Goal: Feedback & Contribution: Submit feedback/report problem

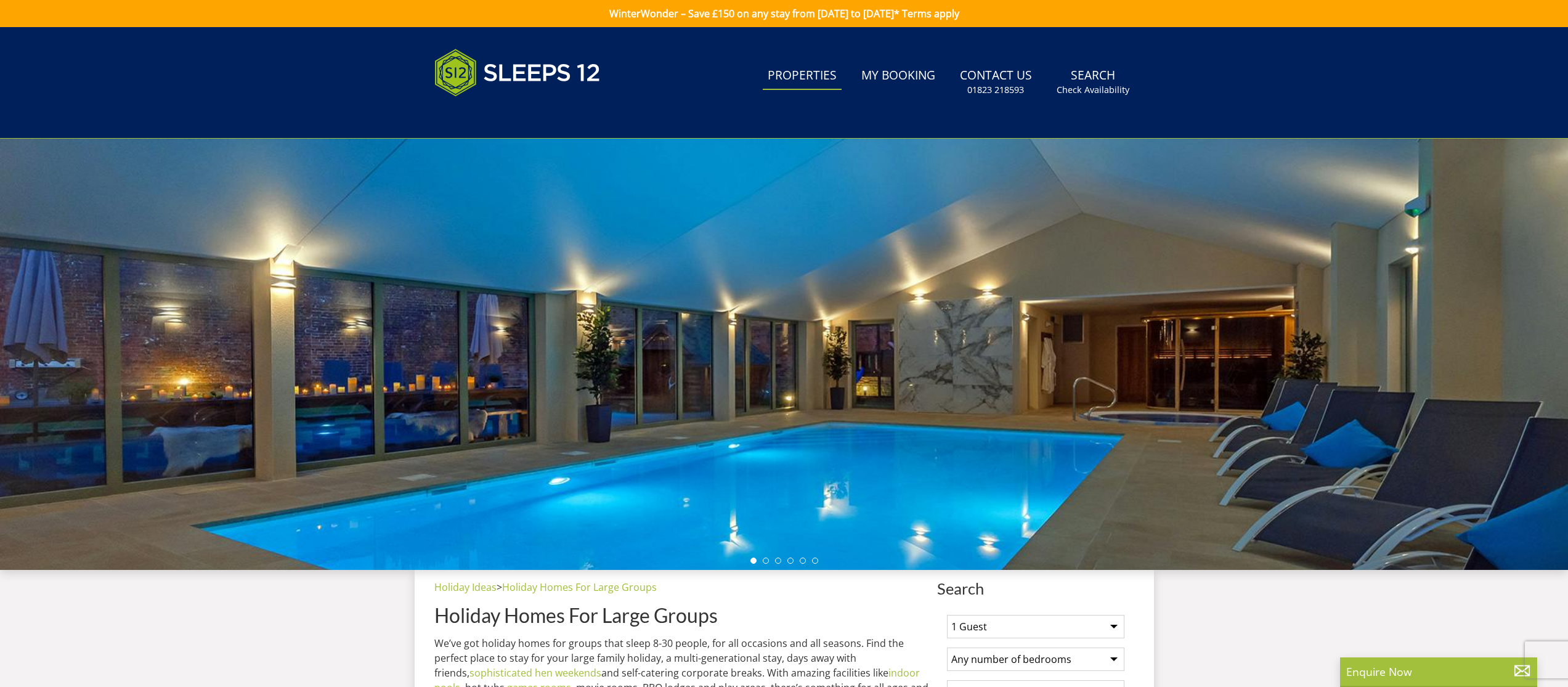
click at [807, 80] on link "Properties" at bounding box center [801, 76] width 79 height 27
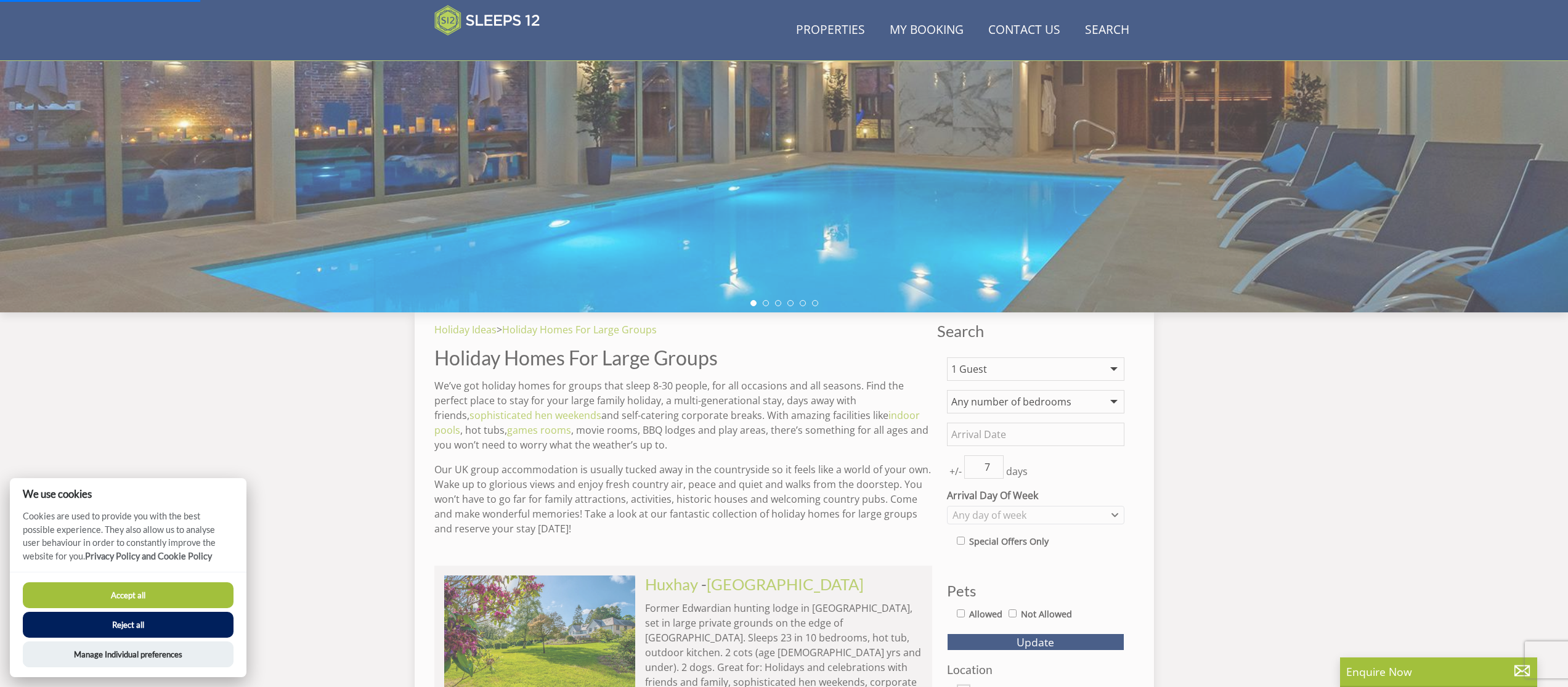
scroll to position [207, 0]
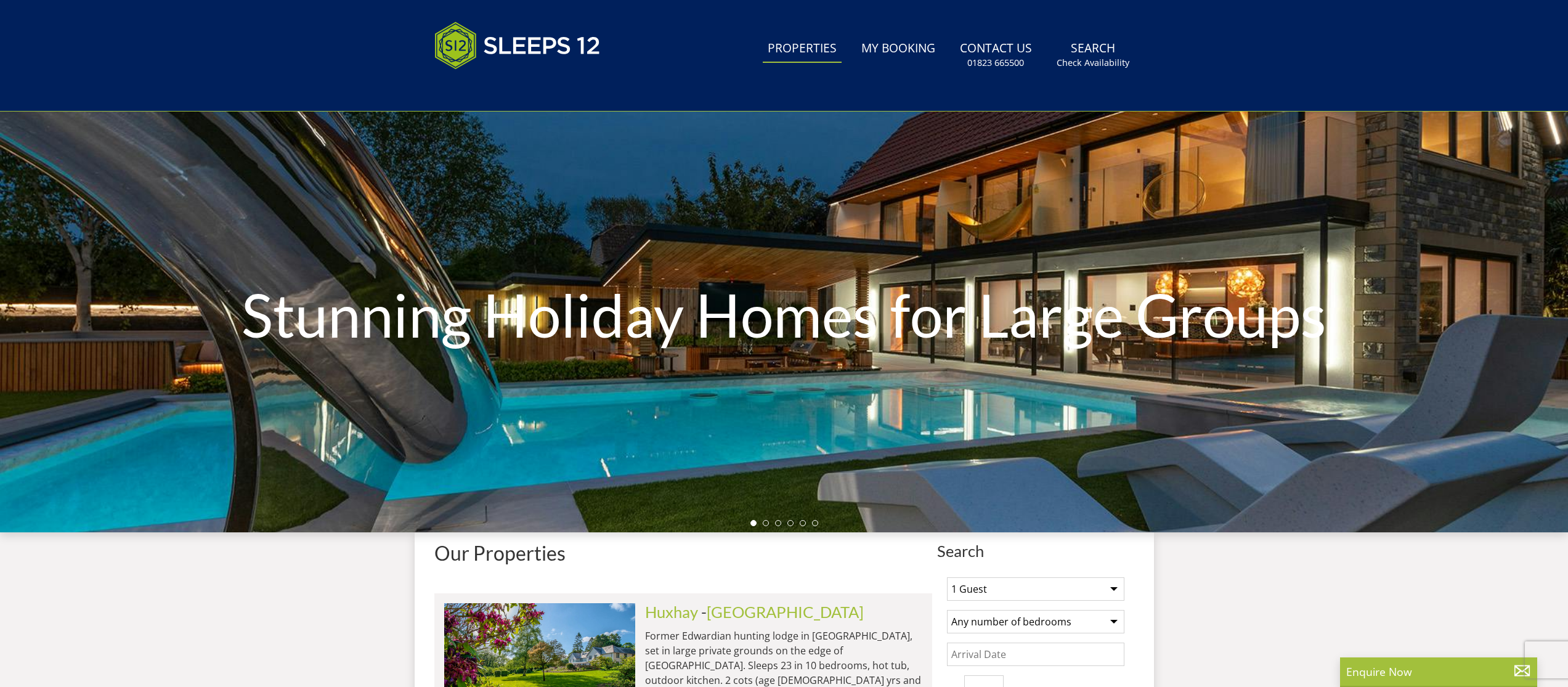
scroll to position [215, 0]
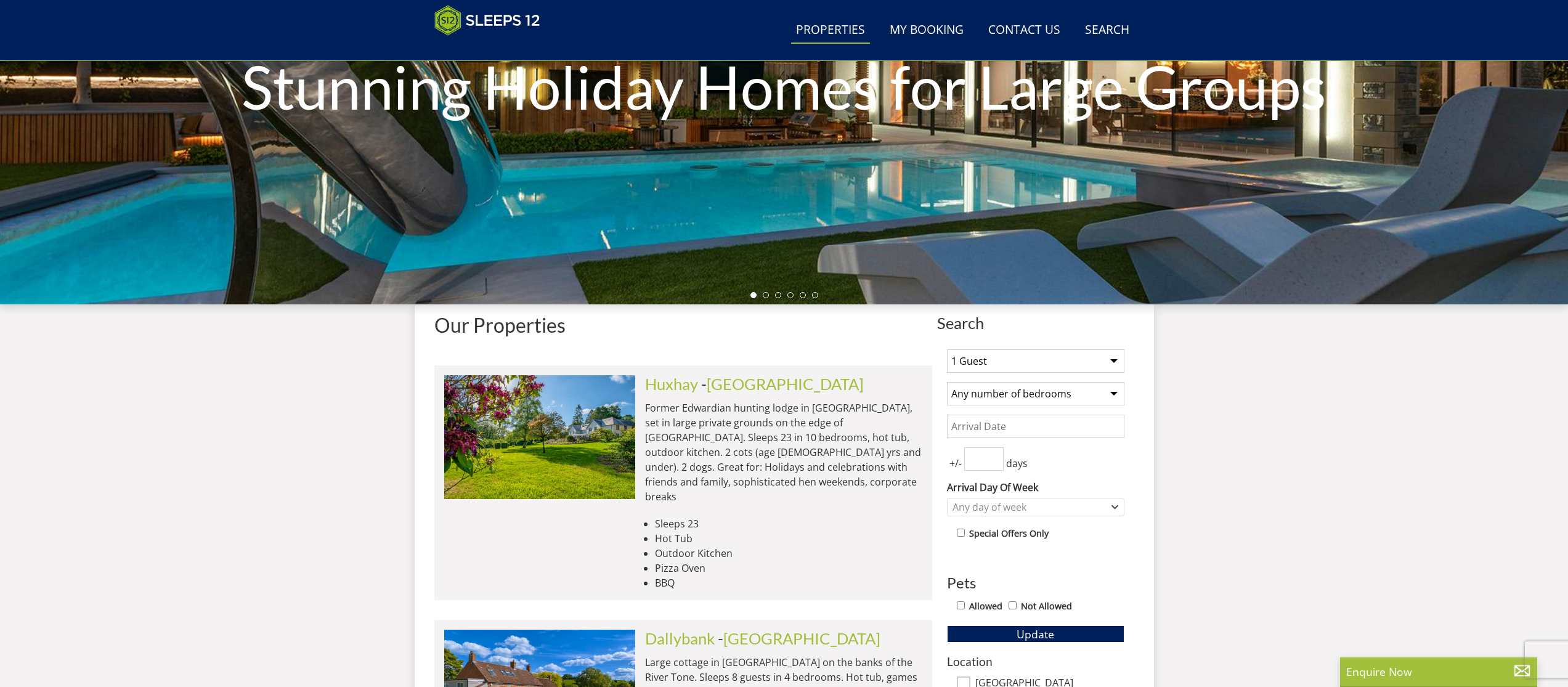
click at [1123, 354] on select "1 Guest 2 Guests 3 Guests 4 Guests 5 Guests 6 Guests 7 Guests 8 Guests 9 Guests…" at bounding box center [1035, 361] width 177 height 23
select select "4"
click at [997, 429] on input "Date" at bounding box center [1035, 426] width 177 height 23
type input "[DATE]"
click at [990, 459] on input "0" at bounding box center [983, 459] width 39 height 23
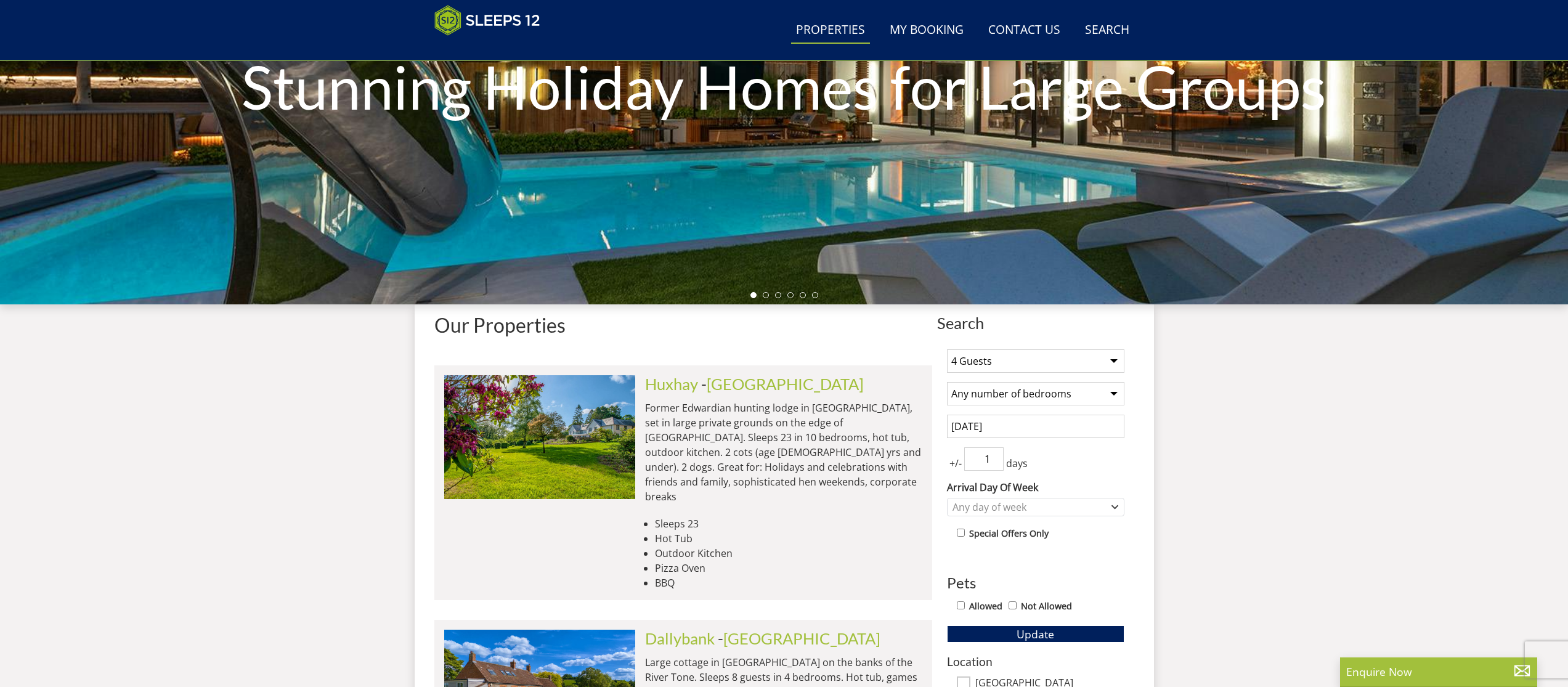
click at [993, 451] on input "1" at bounding box center [983, 459] width 39 height 23
click at [995, 453] on input "2" at bounding box center [983, 459] width 39 height 23
click at [995, 453] on input "3" at bounding box center [983, 459] width 39 height 23
click at [995, 453] on input "4" at bounding box center [983, 459] width 39 height 23
click at [995, 453] on input "5" at bounding box center [983, 459] width 39 height 23
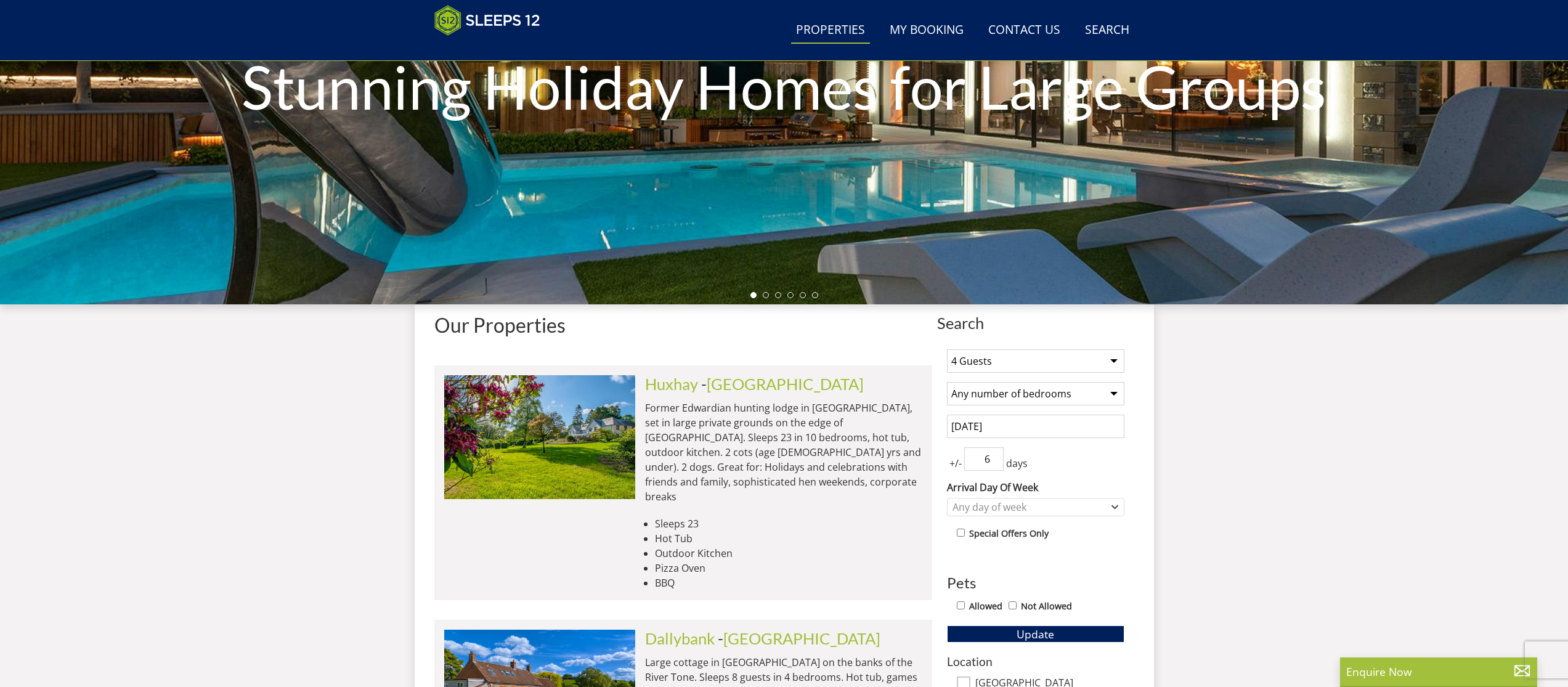
click at [995, 453] on input "6" at bounding box center [983, 459] width 39 height 23
click at [995, 453] on input "7" at bounding box center [983, 459] width 39 height 23
click at [995, 453] on input "8" at bounding box center [983, 459] width 39 height 23
click at [995, 453] on input "9" at bounding box center [983, 459] width 39 height 23
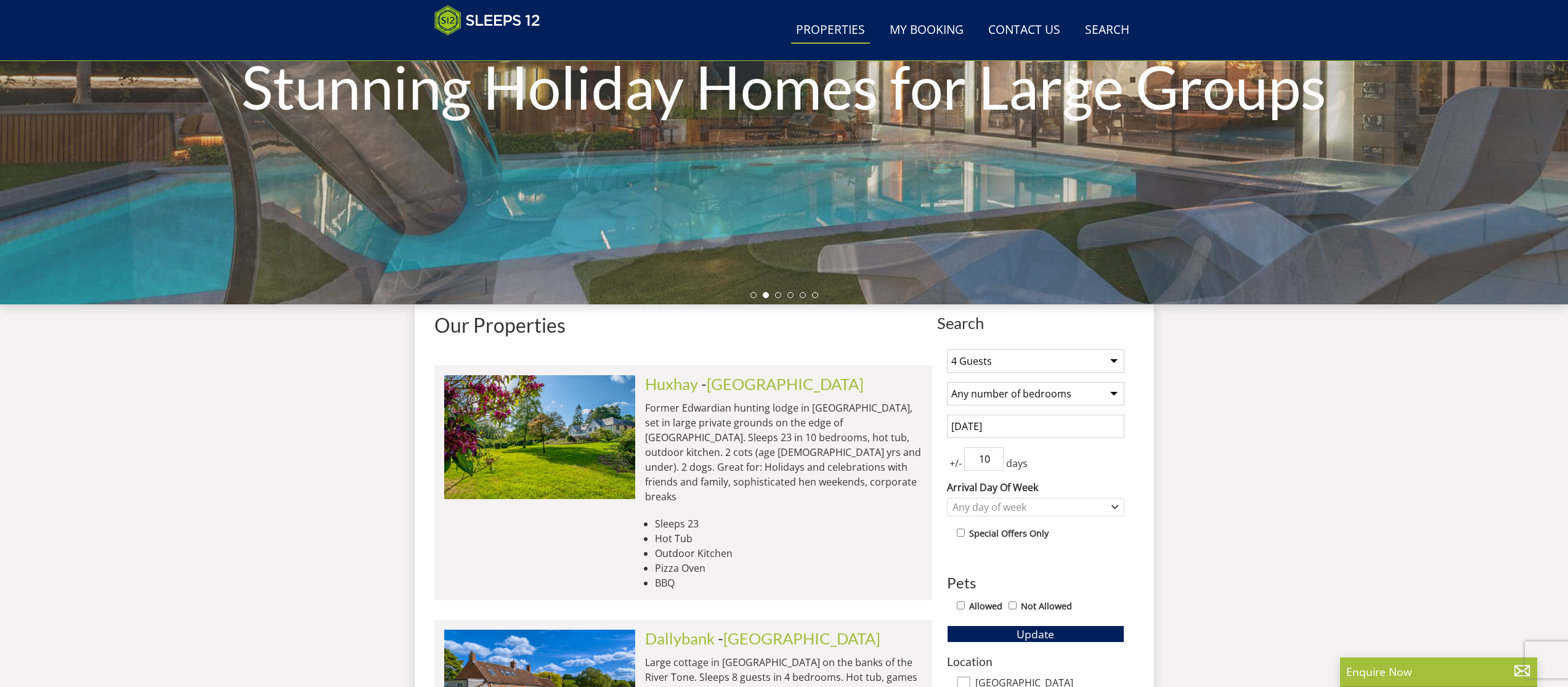
click at [995, 453] on input "10" at bounding box center [983, 459] width 39 height 23
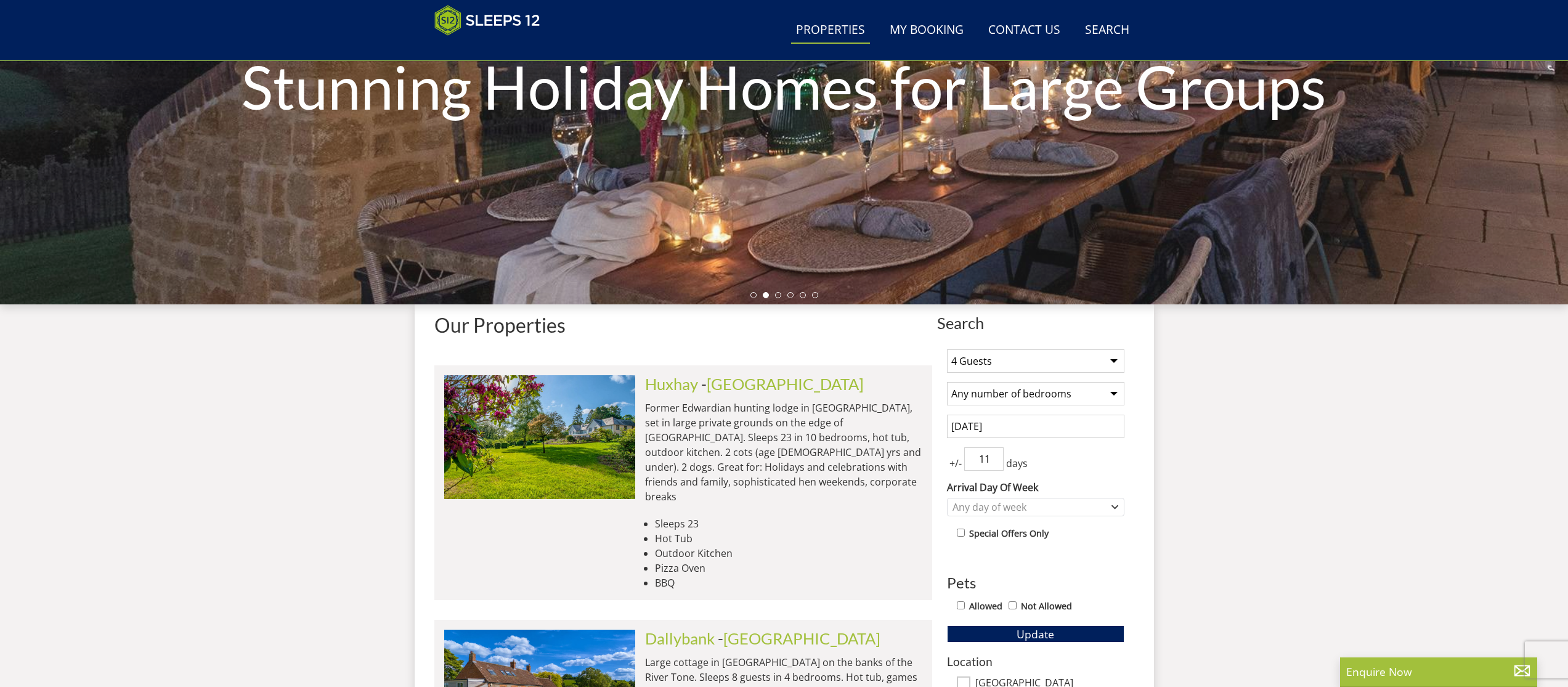
click at [995, 453] on input "11" at bounding box center [983, 459] width 39 height 23
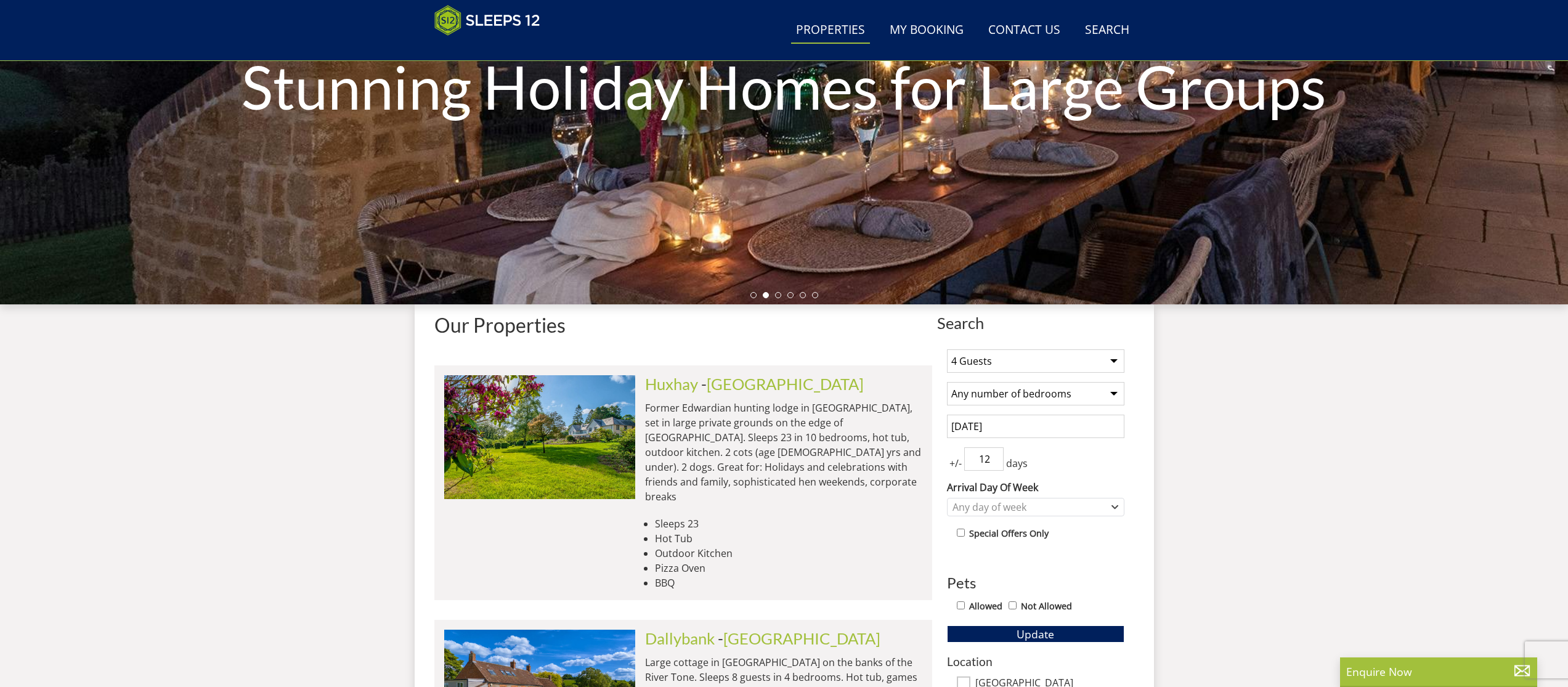
click at [995, 453] on input "12" at bounding box center [983, 459] width 39 height 23
click at [995, 453] on input "13" at bounding box center [983, 459] width 39 height 23
click at [995, 453] on input "14" at bounding box center [983, 459] width 39 height 23
click at [995, 453] on input "15" at bounding box center [983, 459] width 39 height 23
click at [995, 453] on input "16" at bounding box center [983, 459] width 39 height 23
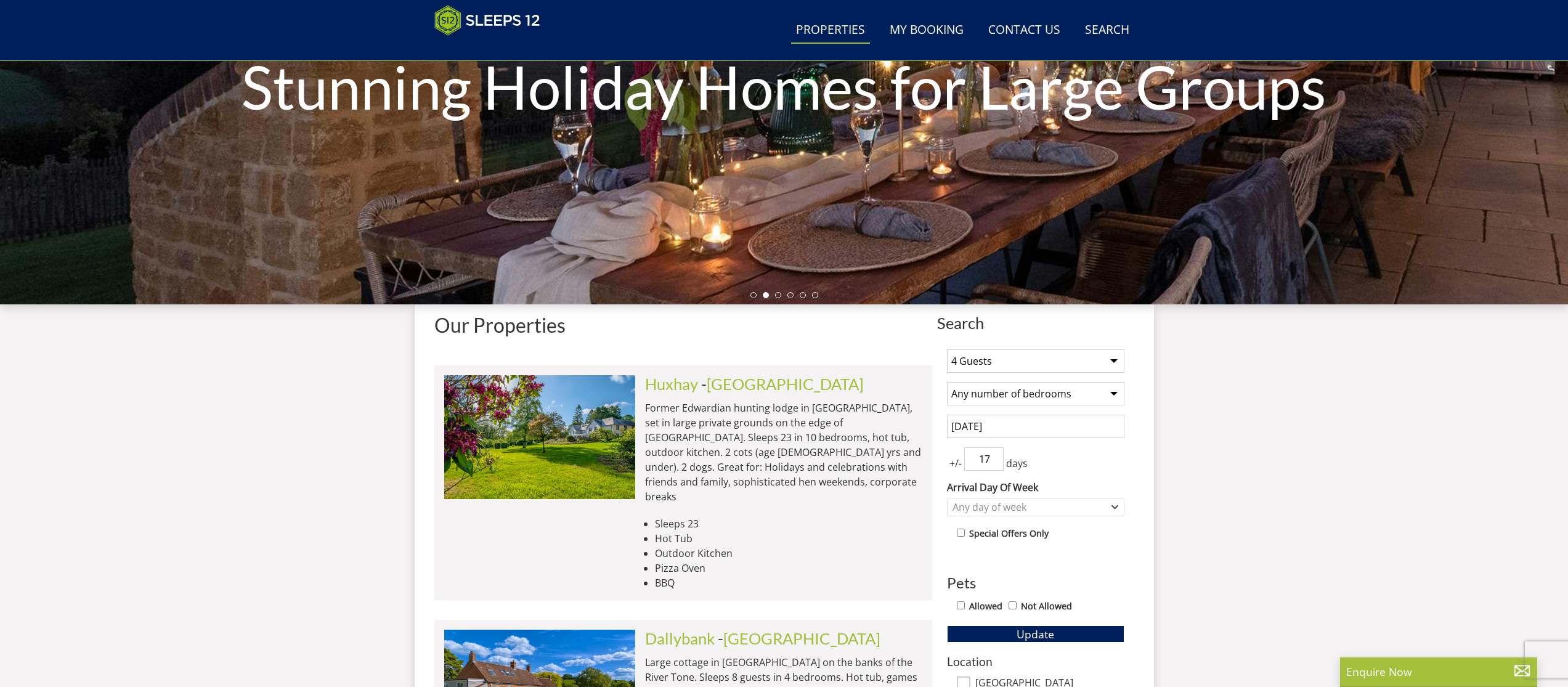
click at [995, 453] on input "17" at bounding box center [983, 459] width 39 height 23
click at [995, 453] on input "18" at bounding box center [983, 459] width 39 height 23
click at [995, 463] on input "17" at bounding box center [983, 459] width 39 height 23
click at [995, 463] on input "16" at bounding box center [983, 459] width 39 height 23
click at [995, 463] on input "15" at bounding box center [983, 459] width 39 height 23
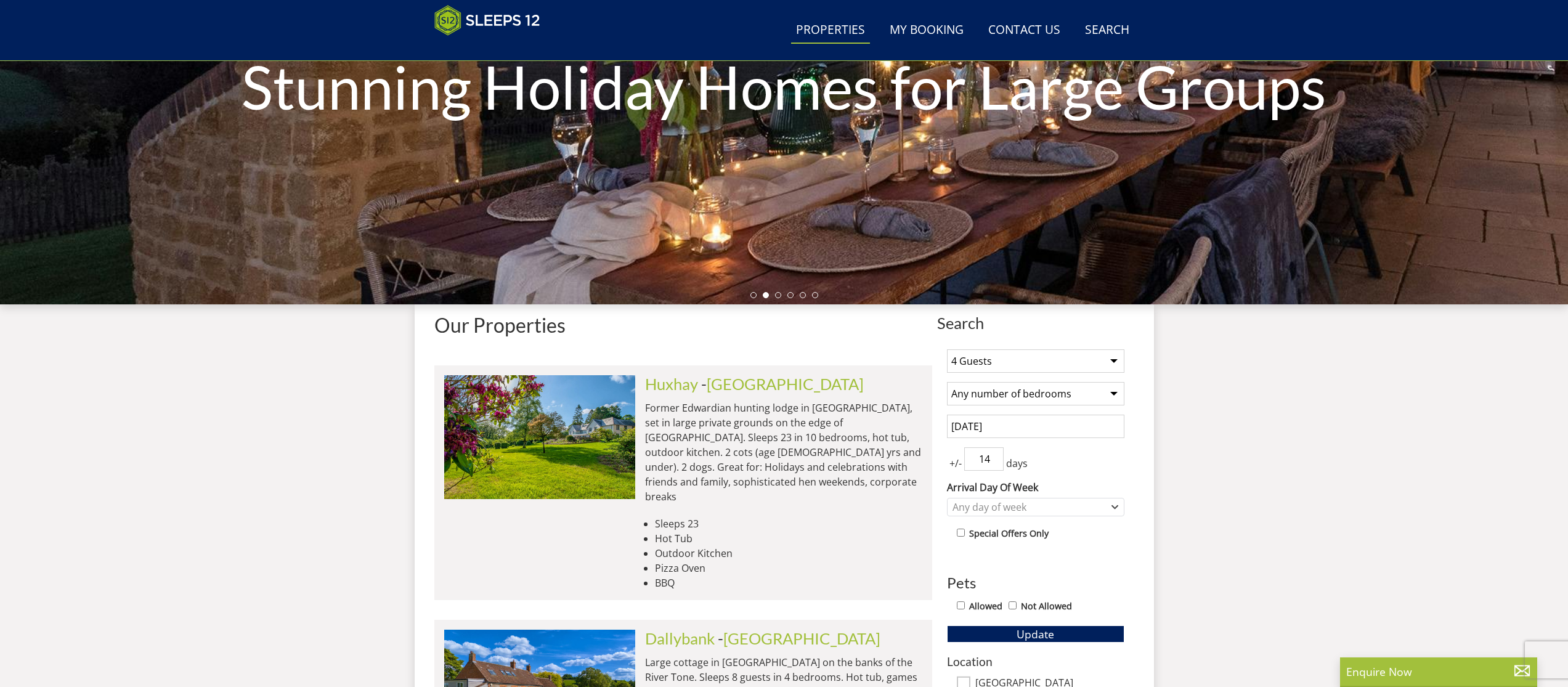
type input "14"
click at [995, 463] on input "14" at bounding box center [983, 459] width 39 height 23
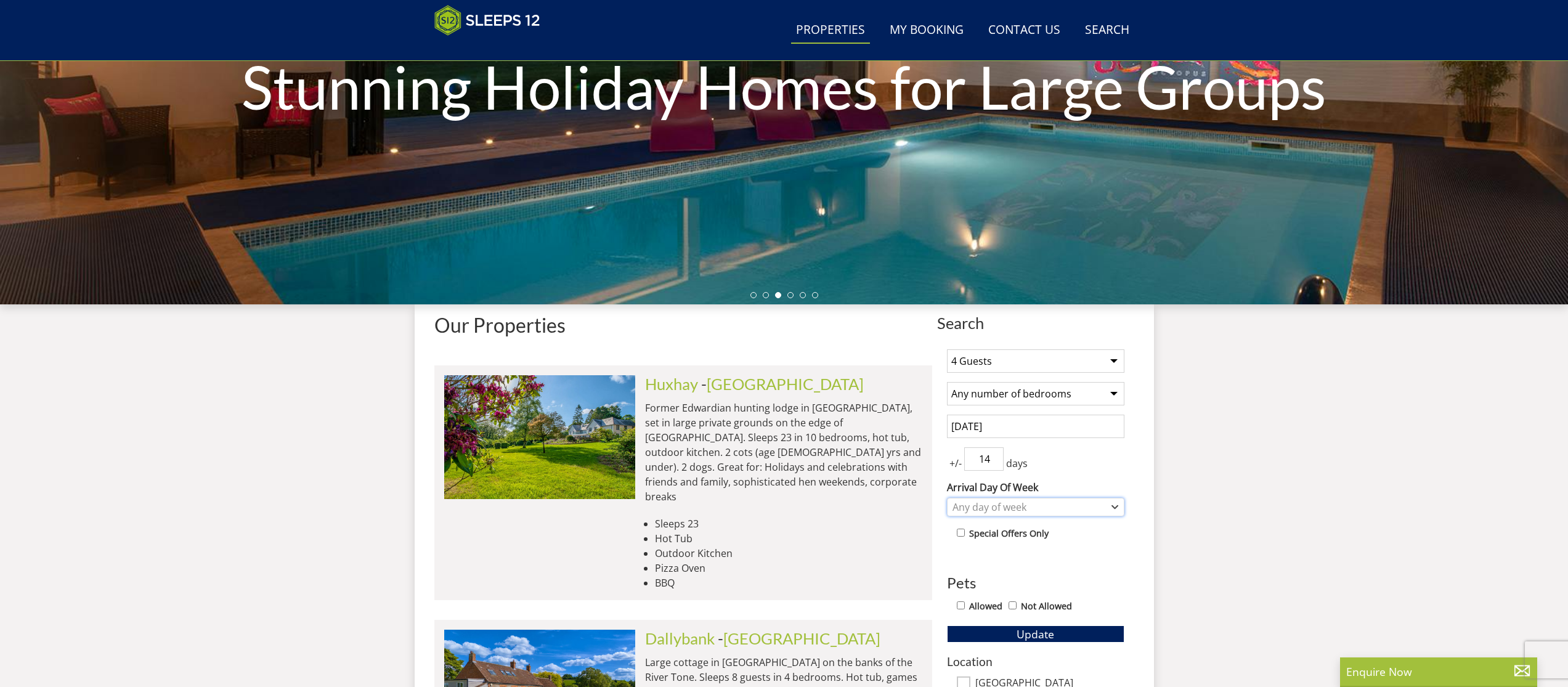
click at [1112, 510] on icon "Combobox" at bounding box center [1114, 507] width 7 height 8
click at [960, 606] on input "Allowed" at bounding box center [961, 605] width 8 height 8
checkbox input "true"
click at [1051, 633] on span "Update" at bounding box center [1035, 633] width 38 height 15
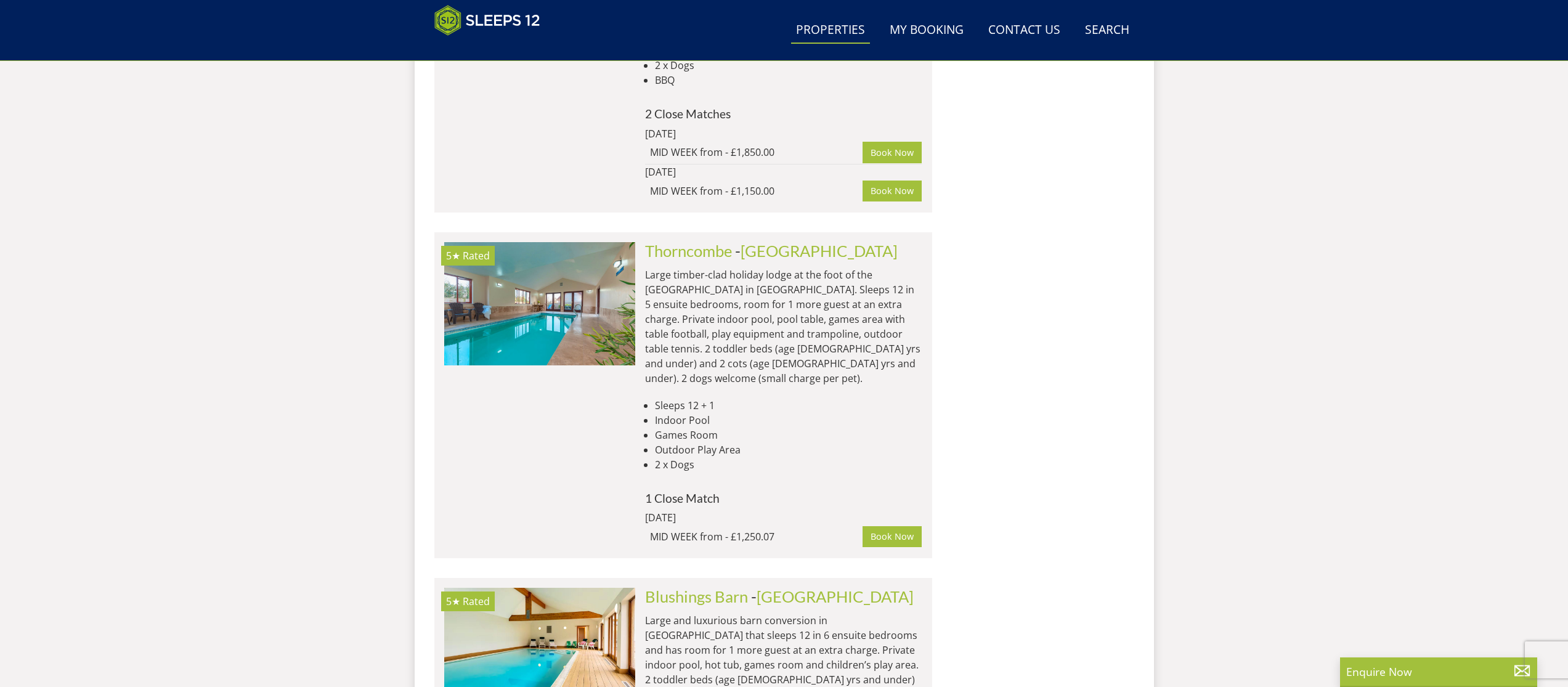
scroll to position [3831, 0]
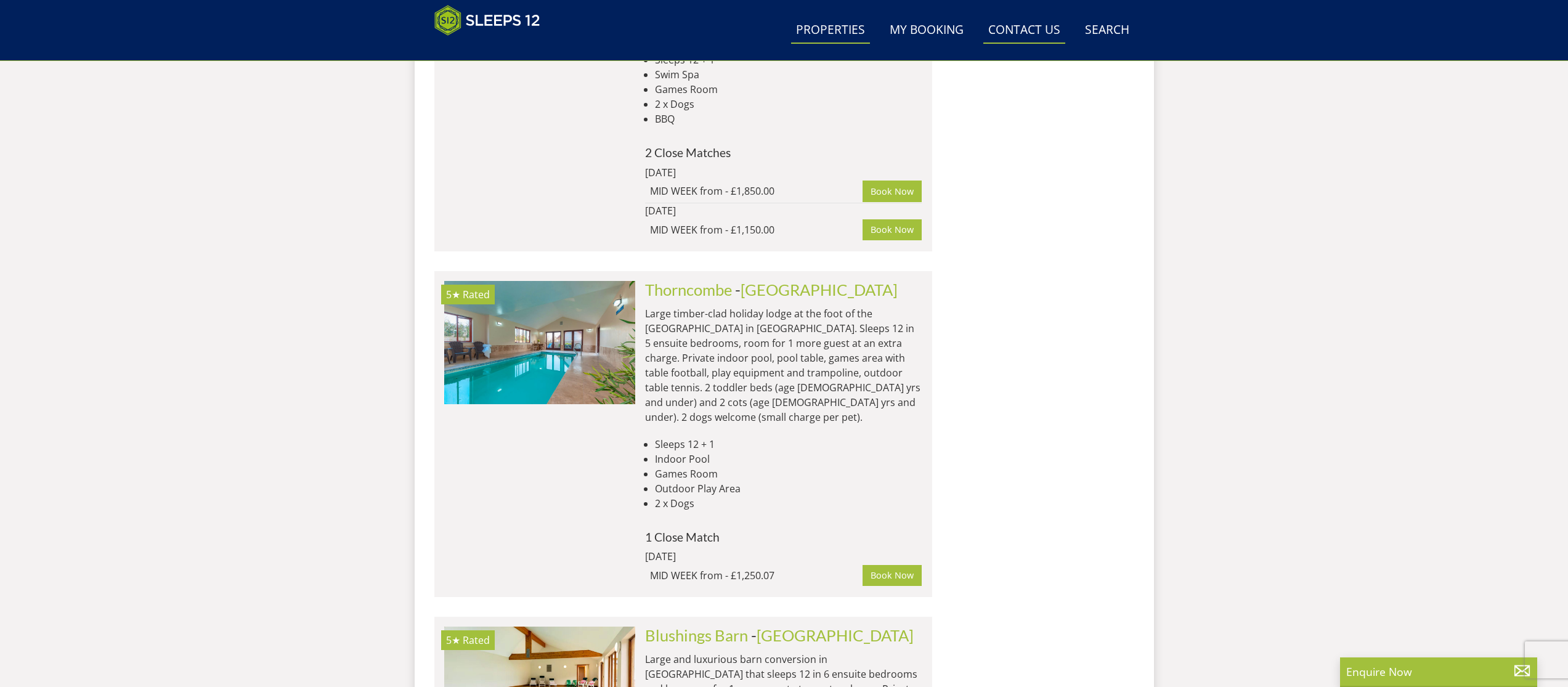
click at [1034, 28] on link "Contact Us [PHONE_NUMBER]" at bounding box center [1024, 30] width 82 height 27
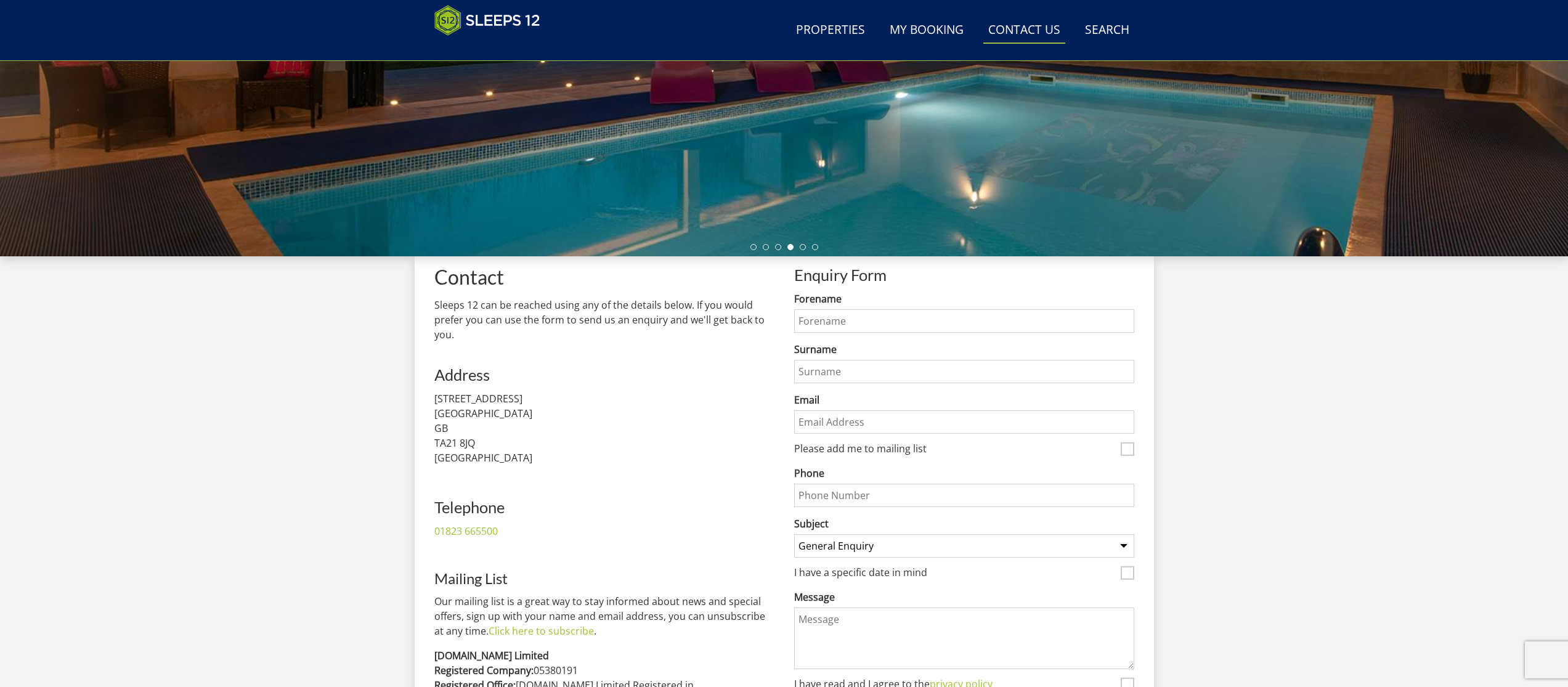
scroll to position [265, 0]
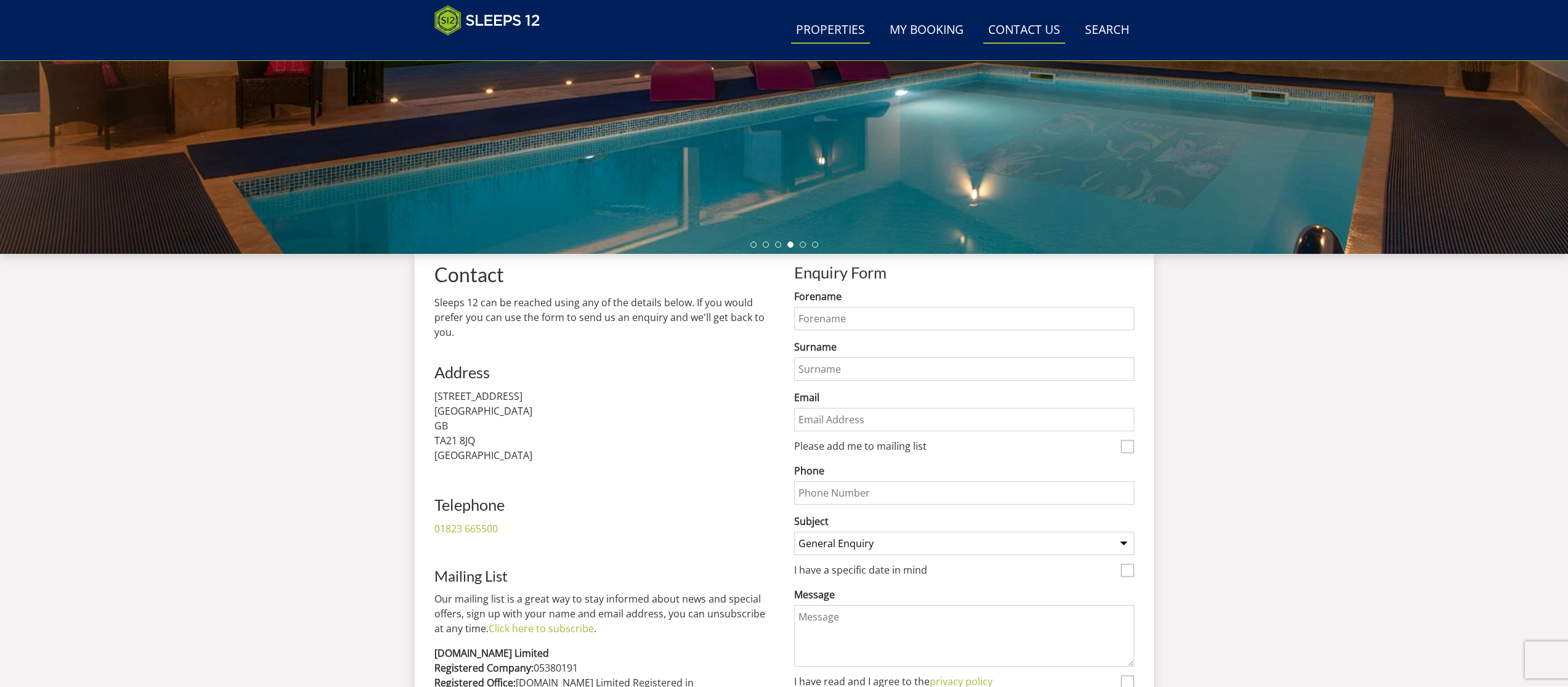
click at [846, 32] on link "Properties" at bounding box center [830, 30] width 79 height 27
select select "4"
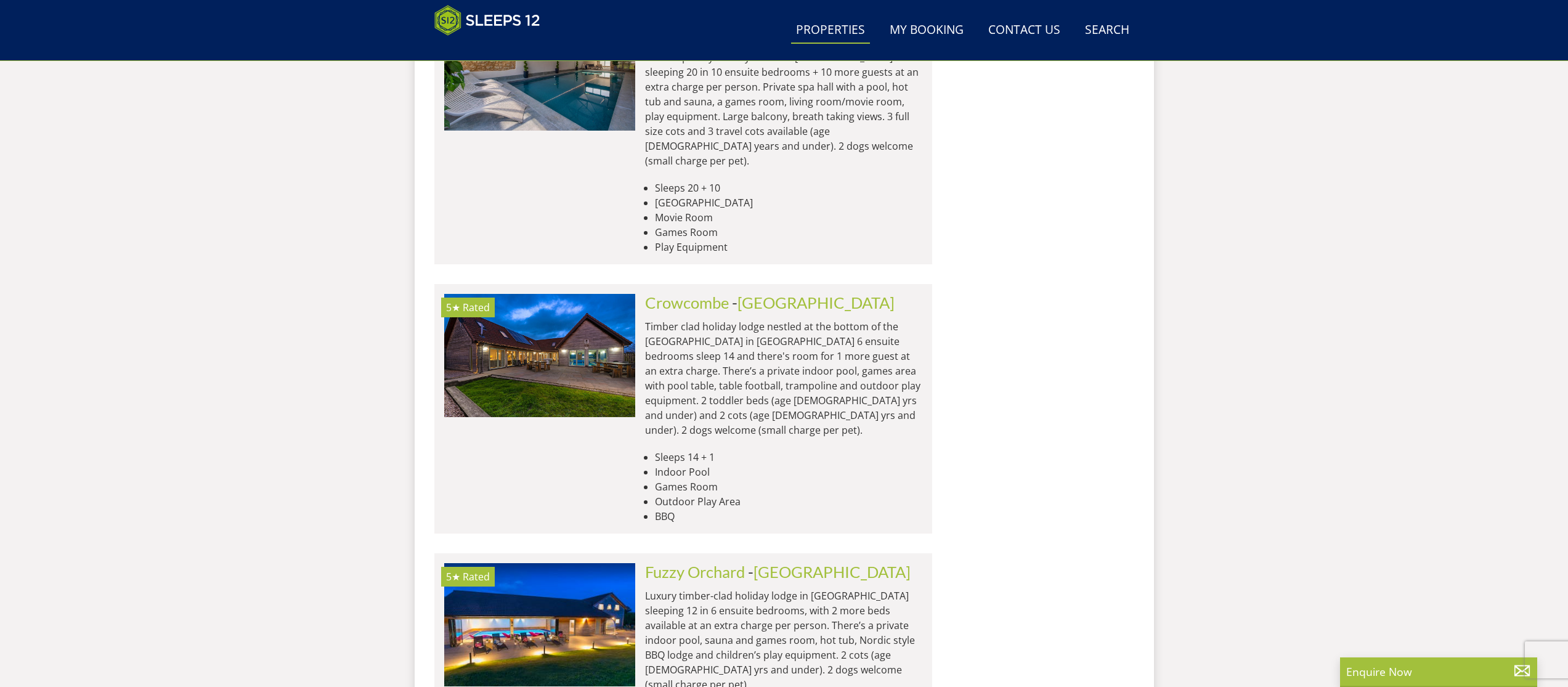
scroll to position [4955, 0]
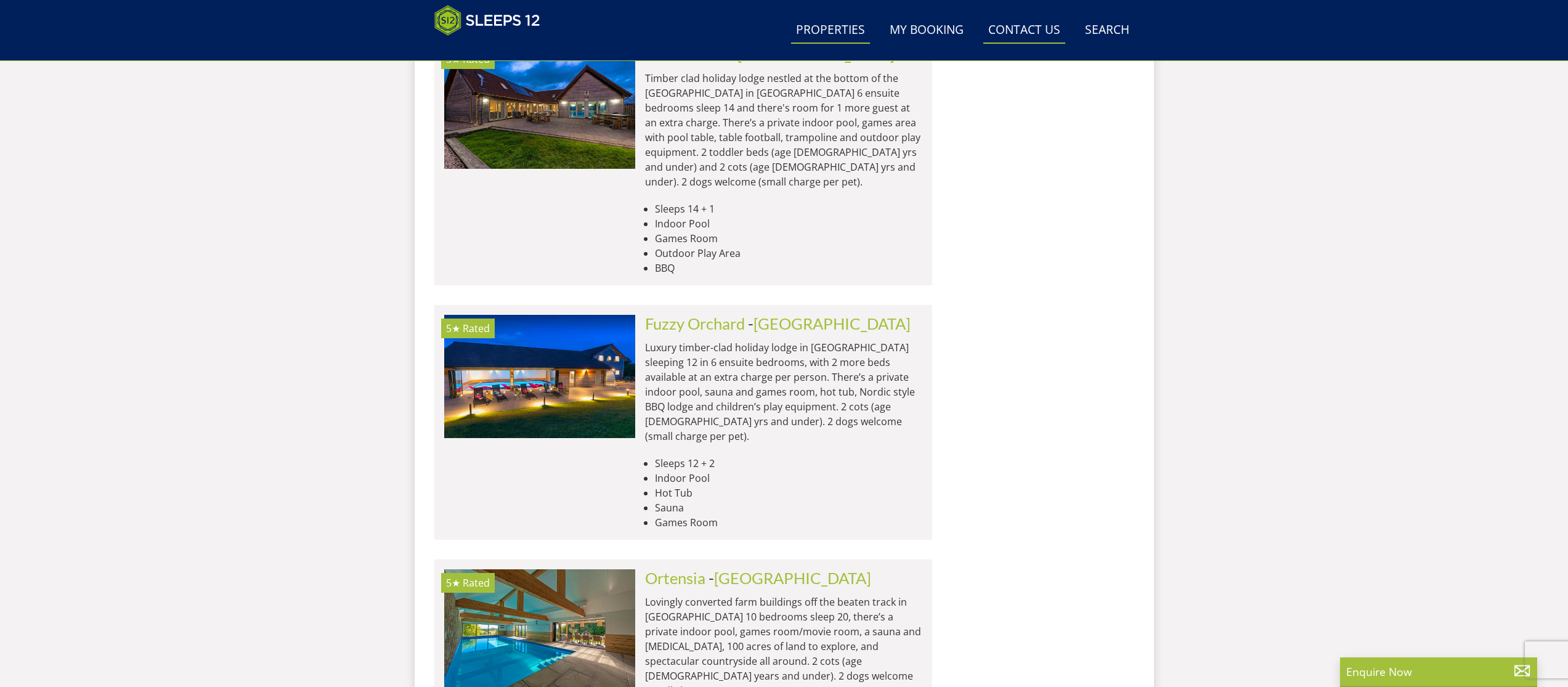
click at [1041, 34] on link "Contact Us [PHONE_NUMBER]" at bounding box center [1024, 30] width 82 height 27
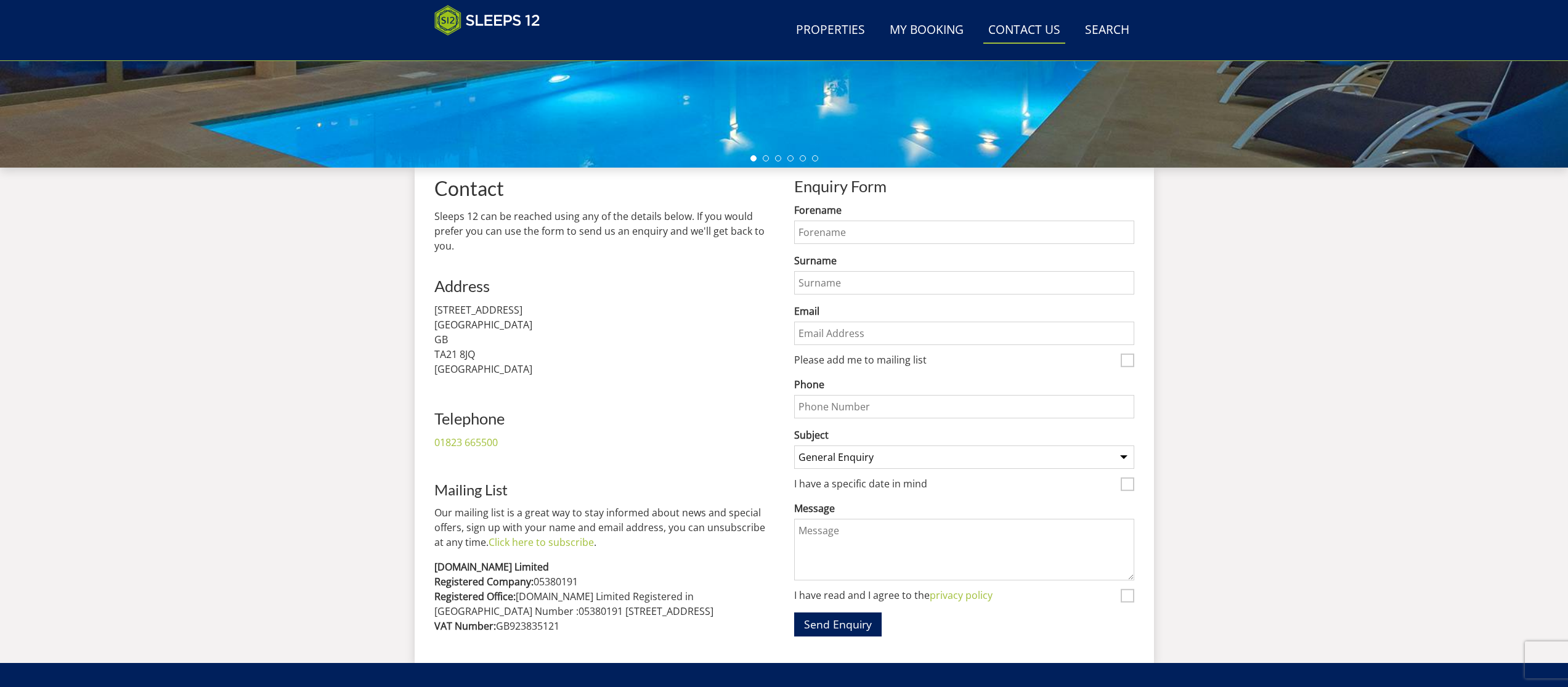
scroll to position [393, 0]
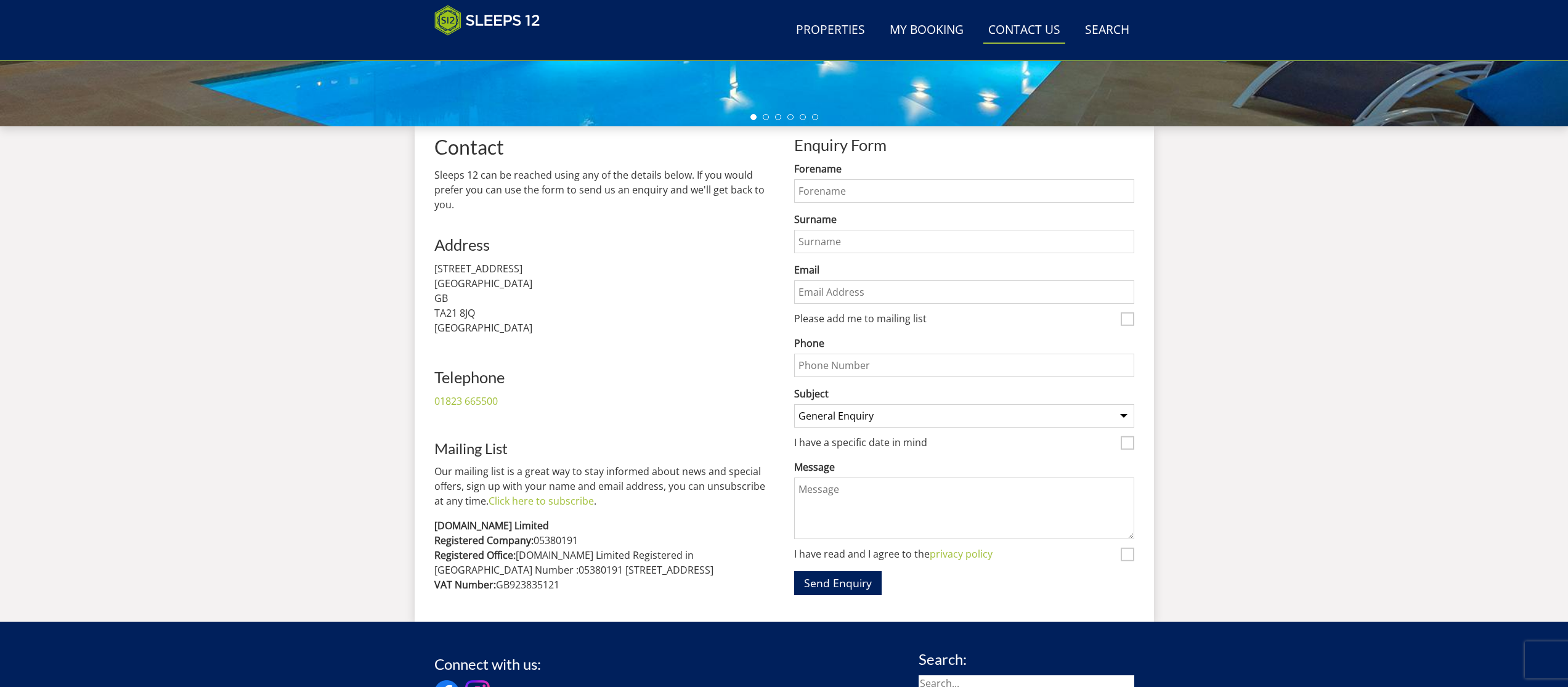
click at [849, 190] on input "Forename" at bounding box center [964, 191] width 340 height 23
type input "[PERSON_NAME]"
type input "Tudor"
type input "[EMAIL_ADDRESS][DOMAIN_NAME]"
type input "07951680236"
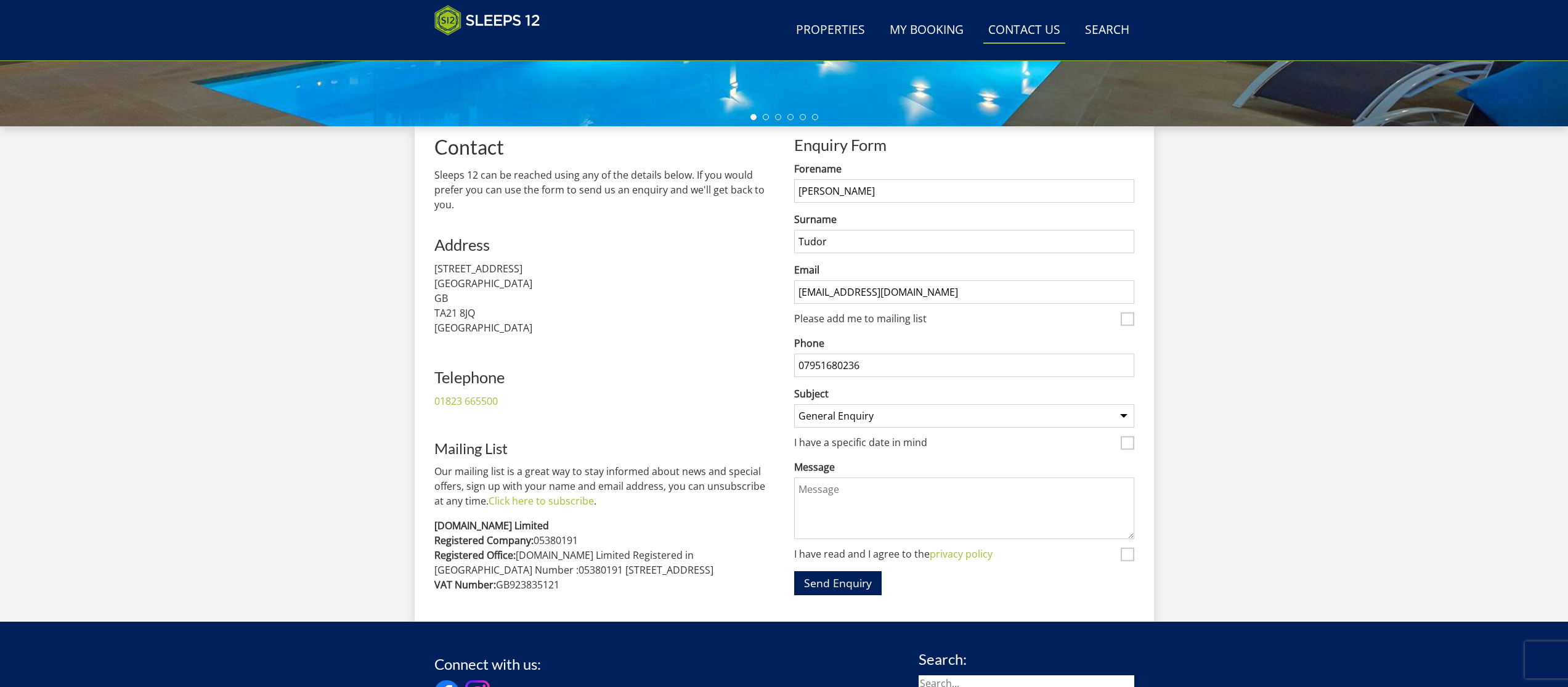
drag, startPoint x: 979, startPoint y: 294, endPoint x: 745, endPoint y: 276, distance: 234.7
click at [745, 276] on div "Contact Sleeps 12 can be reached using any of the details below. If you would p…" at bounding box center [784, 364] width 700 height 476
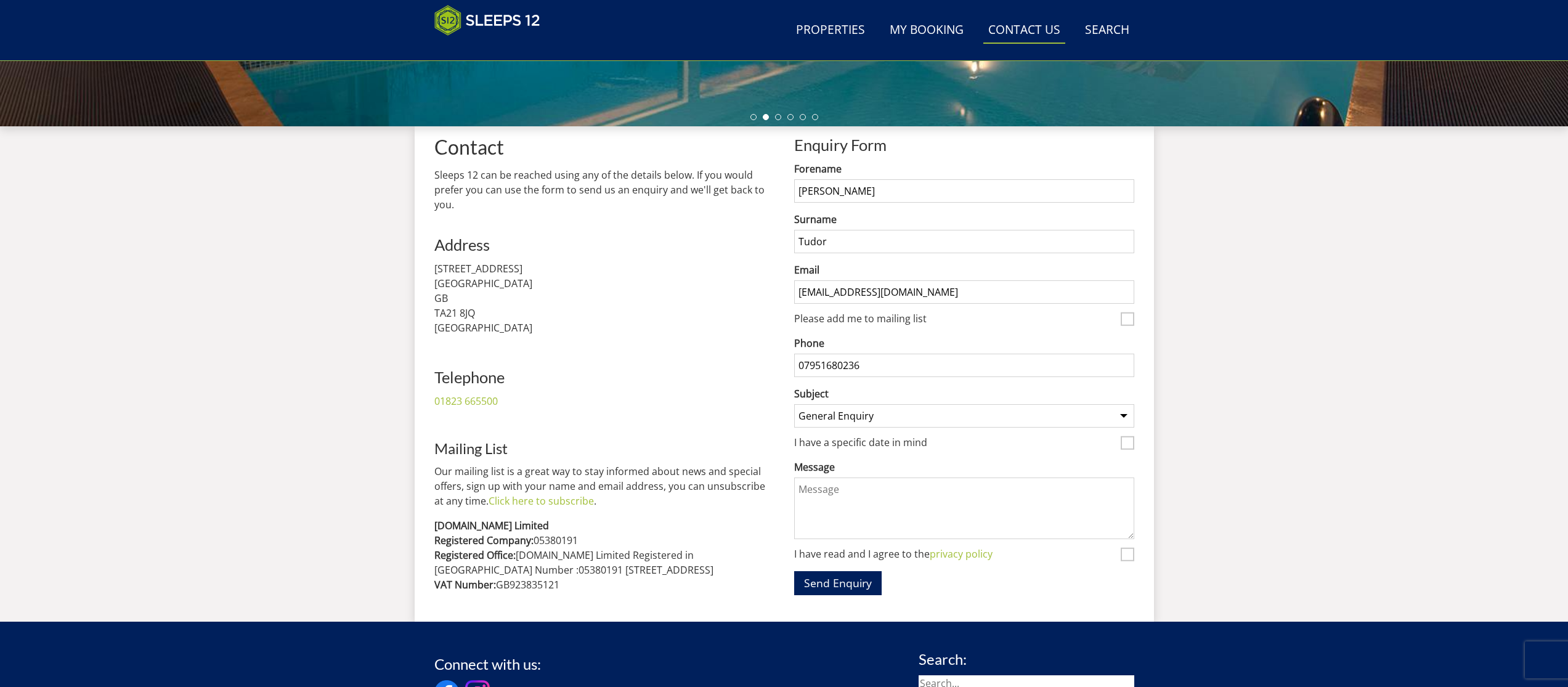
type input "[EMAIL_ADDRESS][DOMAIN_NAME]"
click at [890, 507] on textarea "Message" at bounding box center [964, 508] width 340 height 61
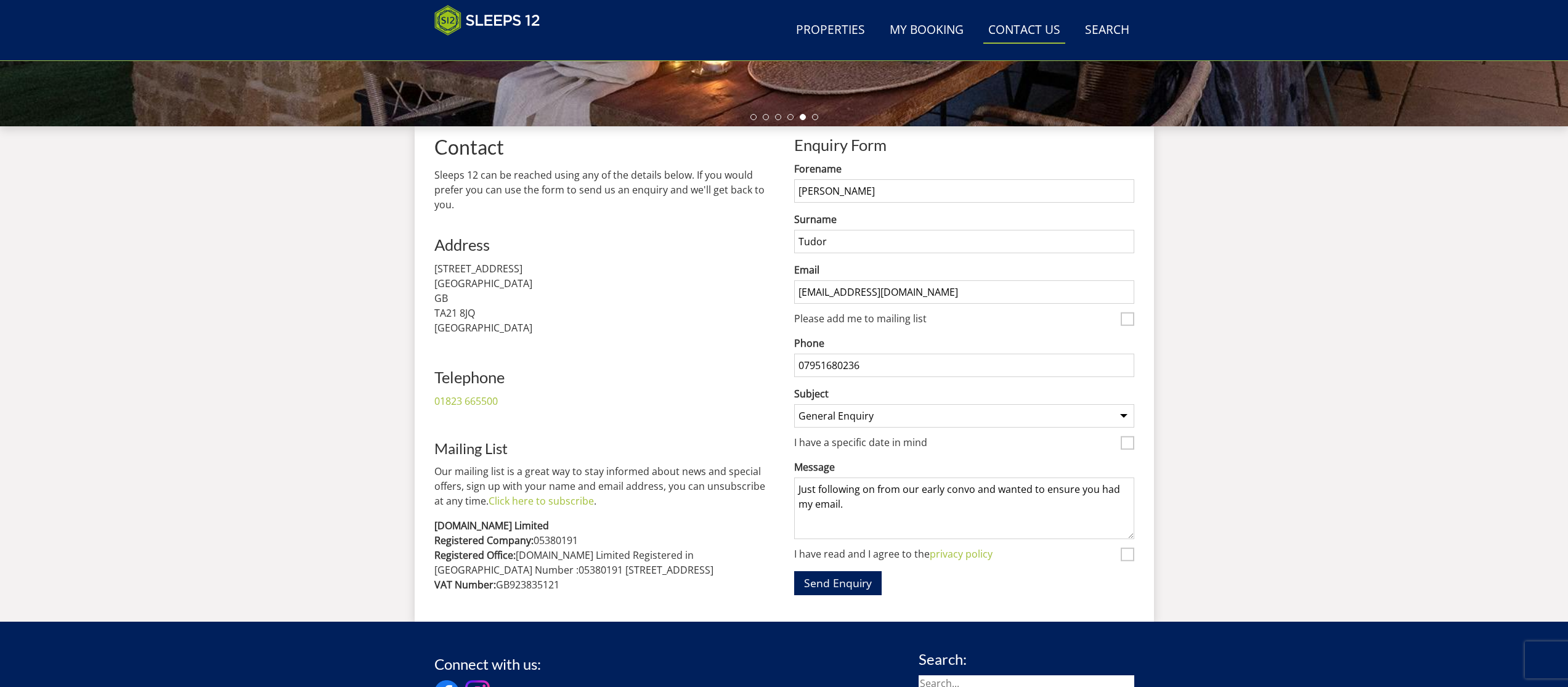
type textarea "Just following on from our early convo and wanted to ensure you had my email."
click at [1129, 553] on input "I have read and I agree to the privacy policy" at bounding box center [1128, 554] width 14 height 14
checkbox input "true"
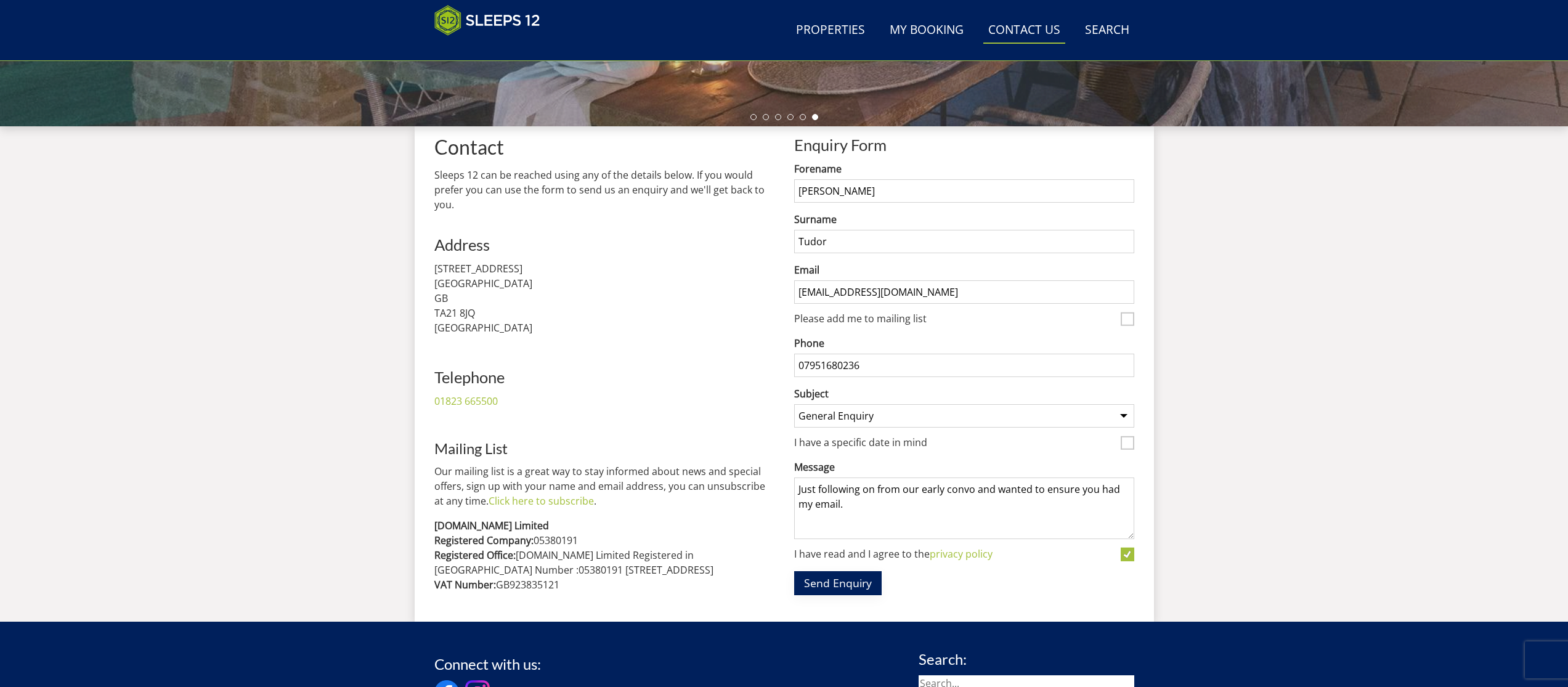
click at [842, 586] on button "Send Enquiry" at bounding box center [838, 583] width 88 height 24
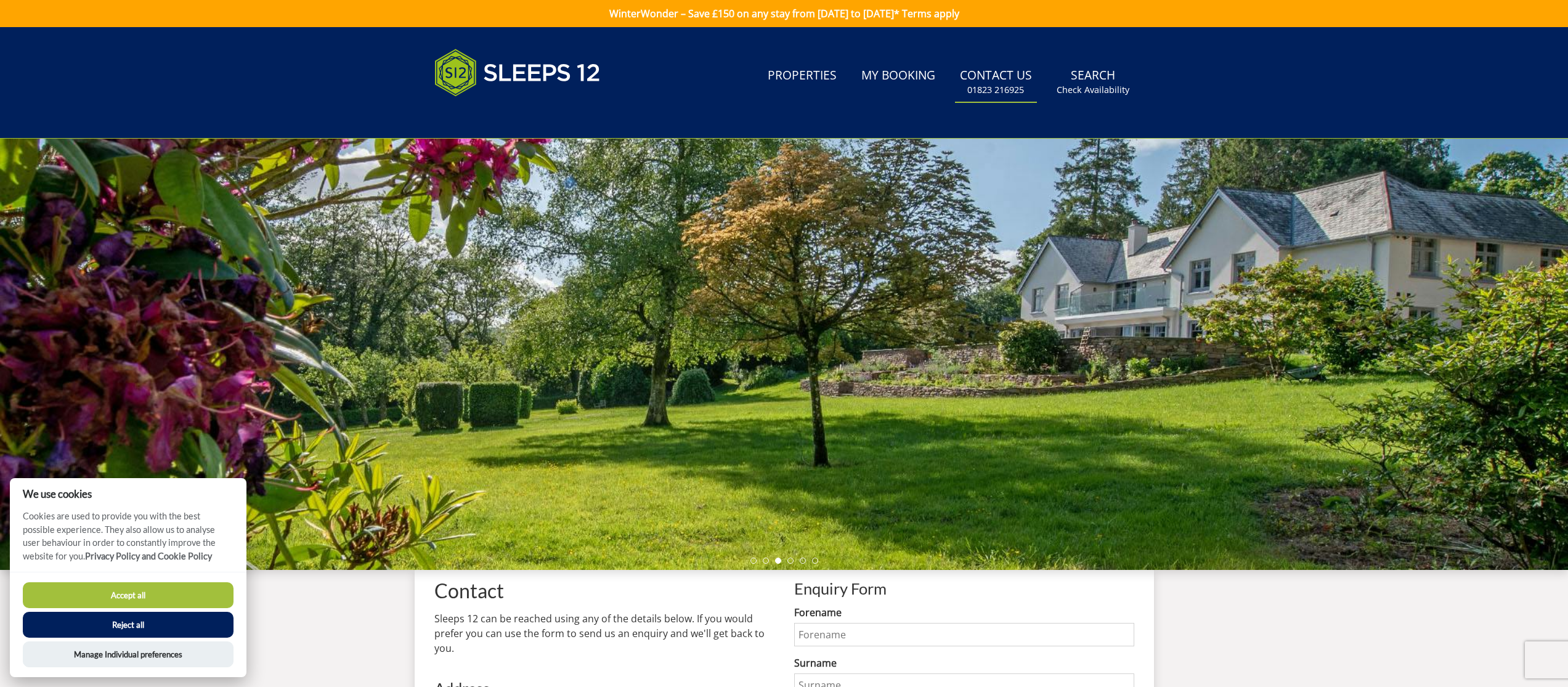
click at [167, 597] on button "Accept all" at bounding box center [128, 594] width 210 height 26
checkbox input "true"
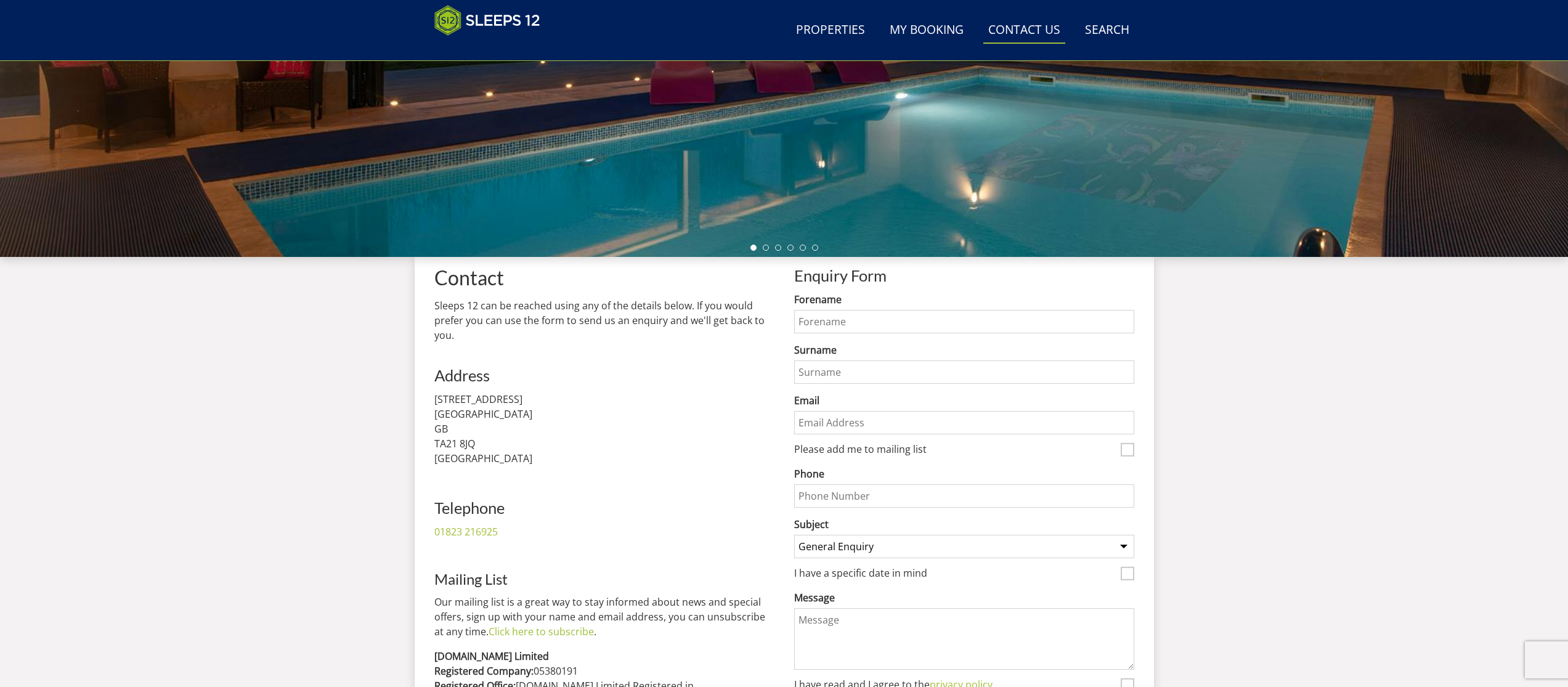
scroll to position [139, 0]
